Goal: Check status

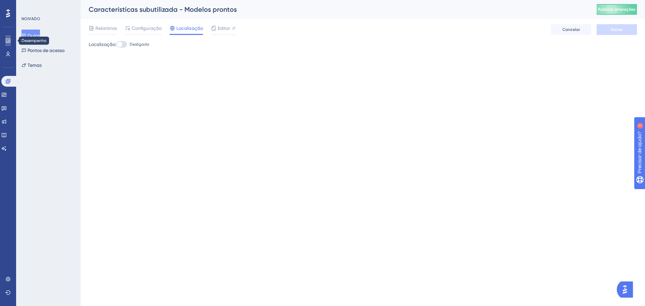
click at [0, 0] on icon at bounding box center [0, 0] width 0 height 0
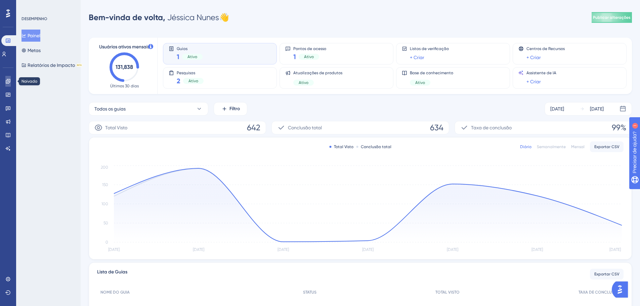
click at [9, 81] on icon at bounding box center [8, 81] width 4 height 4
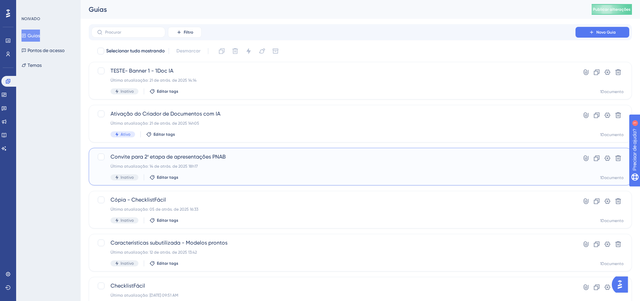
click at [226, 165] on div "Última atualização: 14 de atrás. de 2025 18h17" at bounding box center [333, 166] width 446 height 5
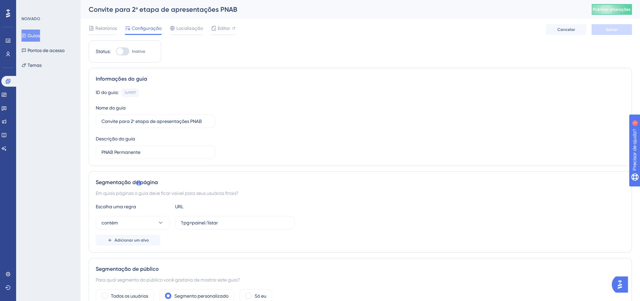
click at [317, 142] on div "ID do guia: 149997 Cópia Nome do guia Convite para 2ª etapa de apresentações PN…" at bounding box center [360, 123] width 529 height 71
click at [99, 32] on div "Relatórios" at bounding box center [103, 29] width 28 height 11
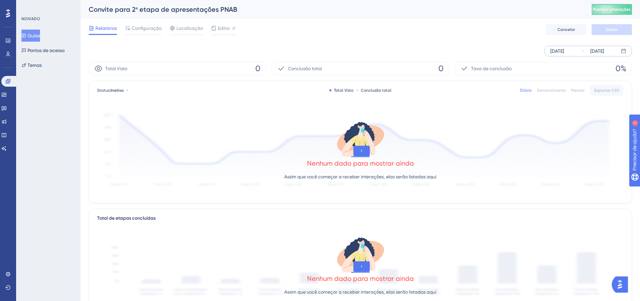
click at [564, 52] on div "[DATE]" at bounding box center [557, 51] width 14 height 8
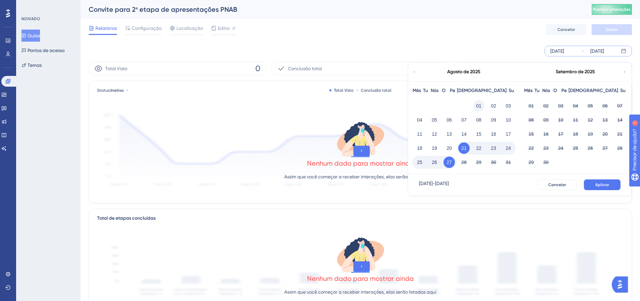
click at [479, 106] on font "01" at bounding box center [478, 105] width 5 height 5
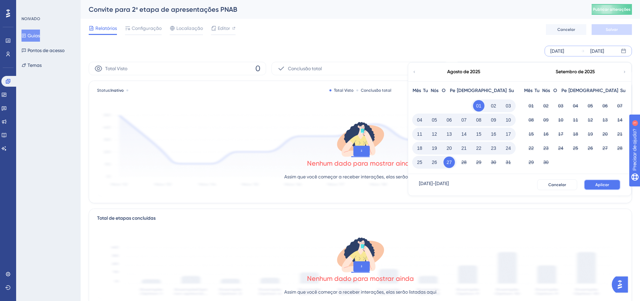
click at [606, 187] on button "Aplicar" at bounding box center [602, 184] width 37 height 11
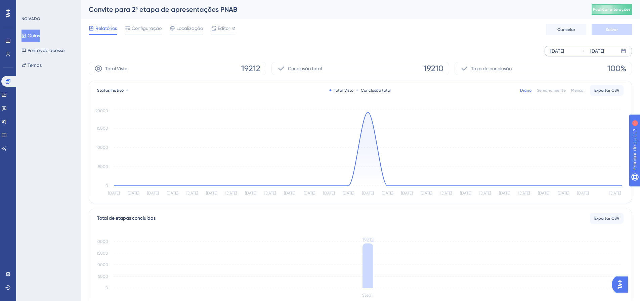
drag, startPoint x: 219, startPoint y: 25, endPoint x: 215, endPoint y: 45, distance: 20.6
click at [219, 25] on span "Editor" at bounding box center [224, 28] width 12 height 8
click at [176, 28] on div "Localização" at bounding box center [186, 28] width 33 height 8
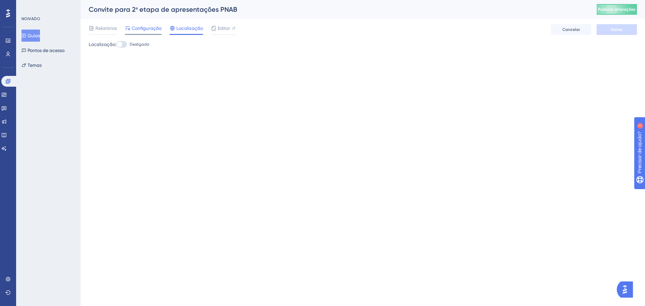
click at [154, 30] on font "Configuração" at bounding box center [147, 28] width 30 height 5
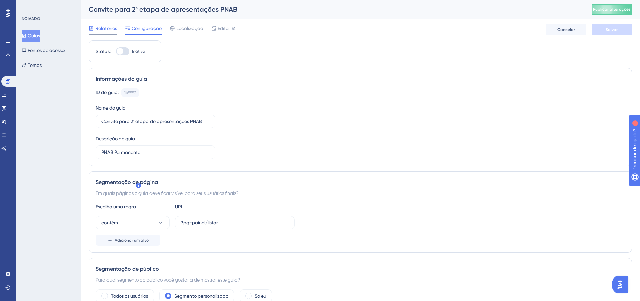
click at [101, 27] on font "Relatórios" at bounding box center [105, 28] width 21 height 5
